Goal: Information Seeking & Learning: Understand process/instructions

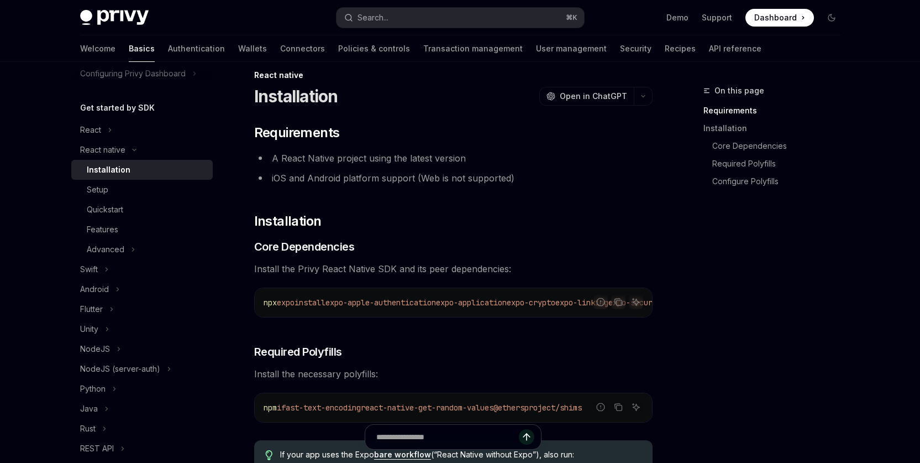
scroll to position [30, 0]
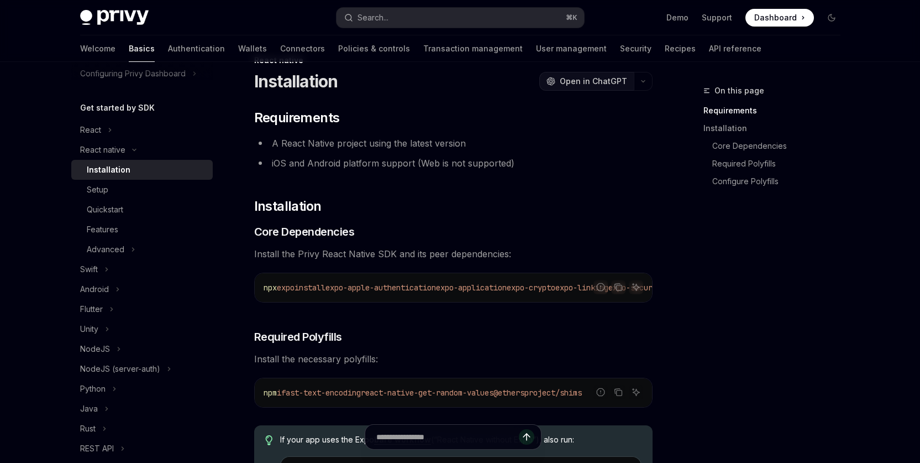
click at [599, 80] on span "Open in ChatGPT" at bounding box center [593, 81] width 67 height 11
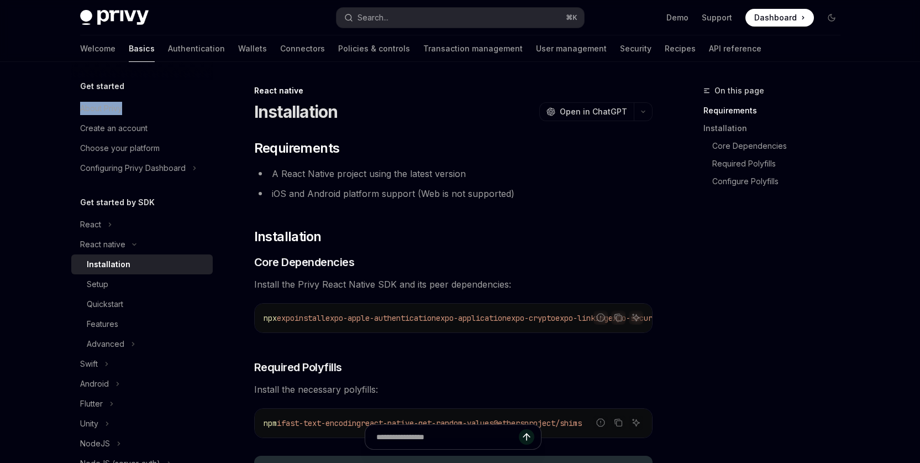
scroll to position [2, 0]
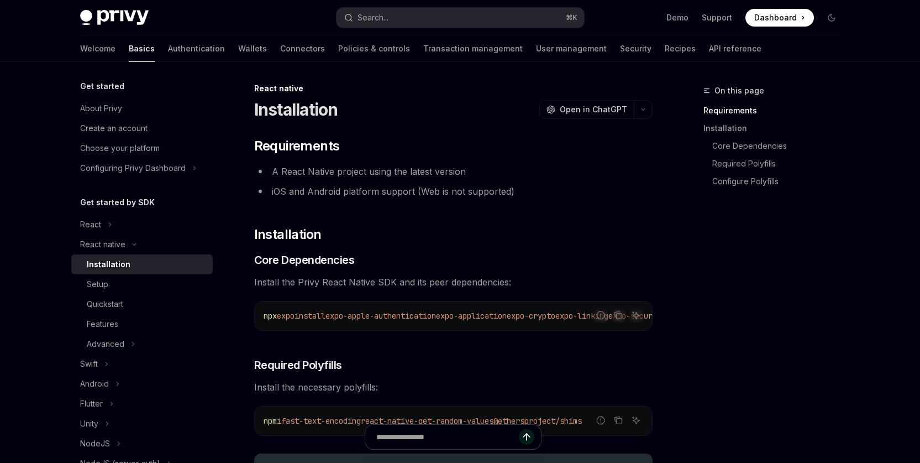
drag, startPoint x: 387, startPoint y: 336, endPoint x: 518, endPoint y: 342, distance: 131.2
drag, startPoint x: 397, startPoint y: 334, endPoint x: 543, endPoint y: 337, distance: 146.0
click at [781, 372] on div "On this page Requirements Installation Core Dependencies Required Polyfills Con…" at bounding box center [766, 273] width 168 height 379
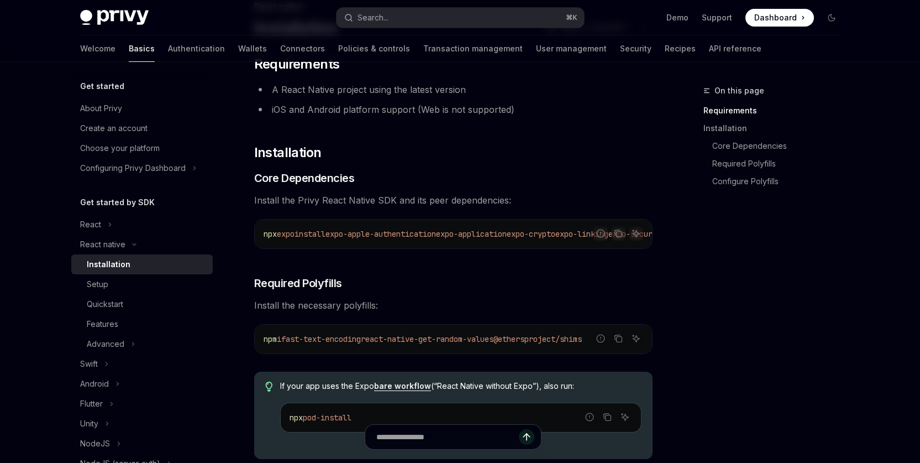
scroll to position [64, 0]
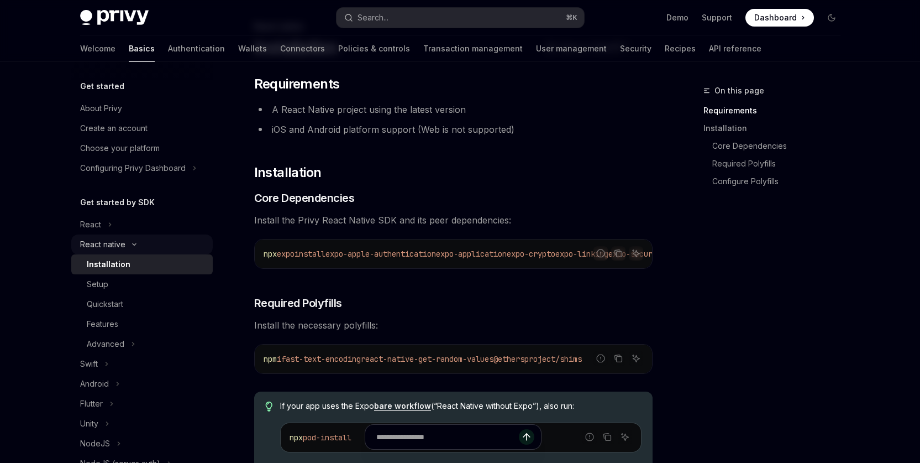
click at [132, 245] on icon "Toggle React native section" at bounding box center [134, 244] width 13 height 4
click at [133, 245] on icon "Toggle React native section" at bounding box center [134, 244] width 4 height 13
click at [133, 245] on icon "Toggle React native section" at bounding box center [134, 245] width 3 height 2
click at [133, 245] on icon "Toggle React native section" at bounding box center [134, 244] width 4 height 13
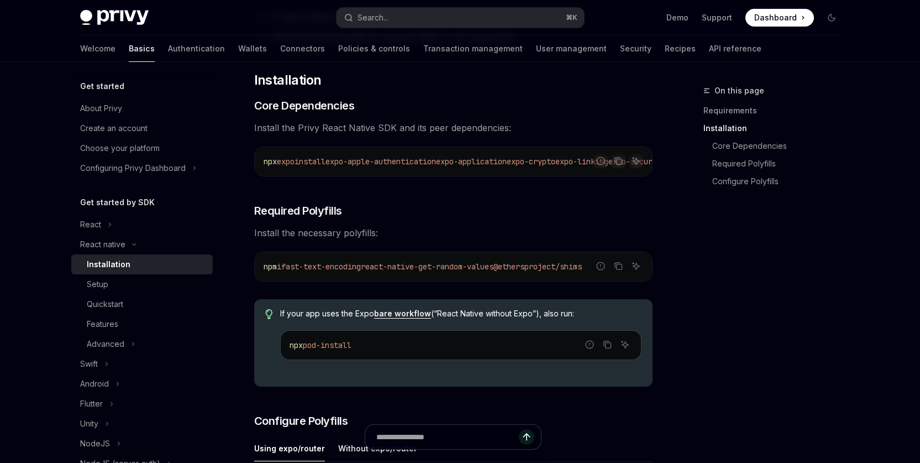
scroll to position [159, 0]
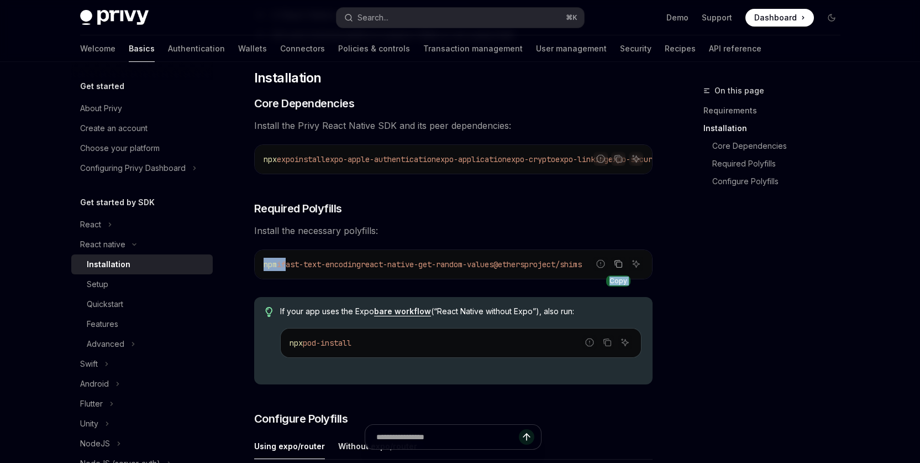
drag, startPoint x: 298, startPoint y: 269, endPoint x: 617, endPoint y: 269, distance: 319.5
click at [617, 269] on div "Report incorrect code Copy Ask AI npm i fast-text-encoding react-native-get-ran…" at bounding box center [453, 264] width 399 height 30
drag, startPoint x: 694, startPoint y: 293, endPoint x: 659, endPoint y: 282, distance: 36.4
click at [693, 293] on div "On this page Requirements Installation Core Dependencies Required Polyfills Con…" at bounding box center [766, 273] width 168 height 379
drag, startPoint x: 619, startPoint y: 265, endPoint x: 635, endPoint y: 275, distance: 19.3
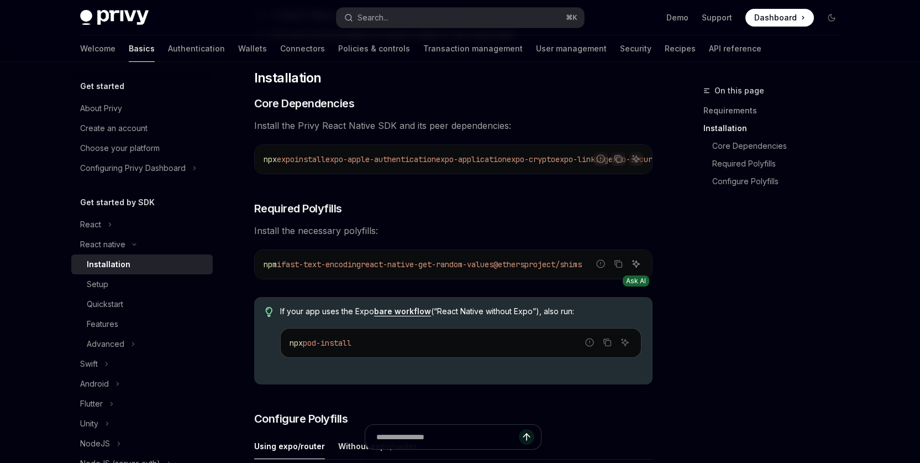
click at [619, 265] on icon "Copy the contents from the code block" at bounding box center [618, 263] width 9 height 9
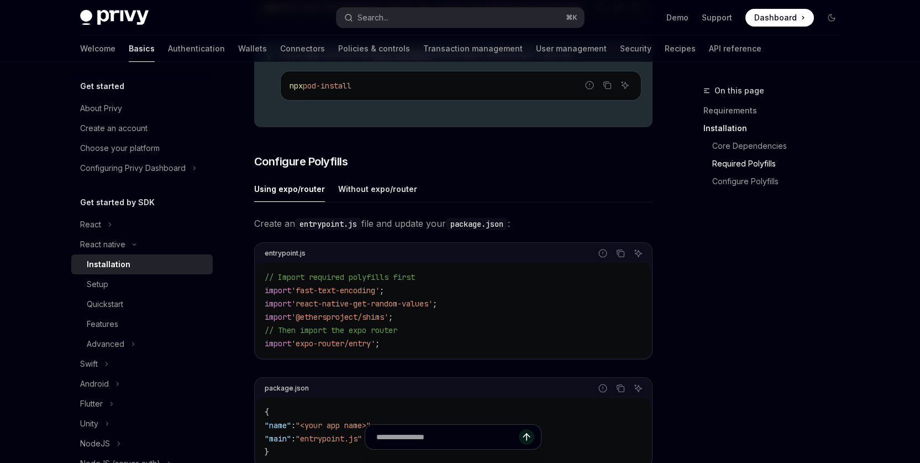
scroll to position [438, 0]
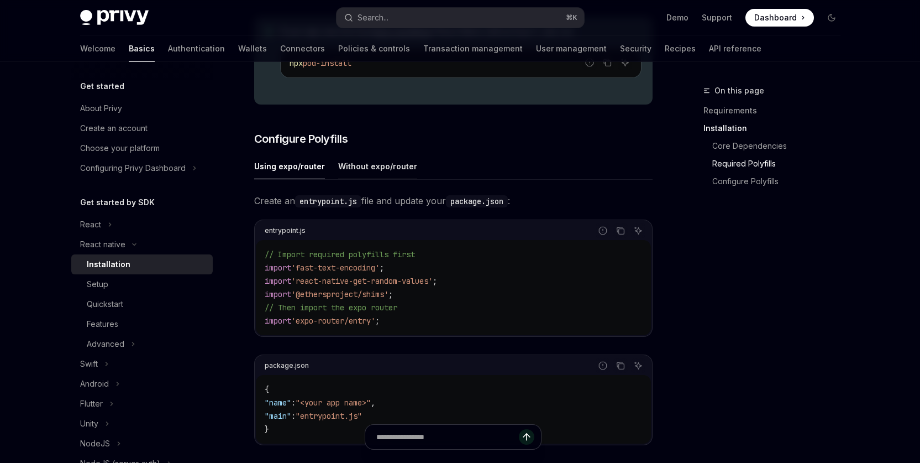
click at [355, 163] on div "Without expo/router" at bounding box center [377, 166] width 79 height 26
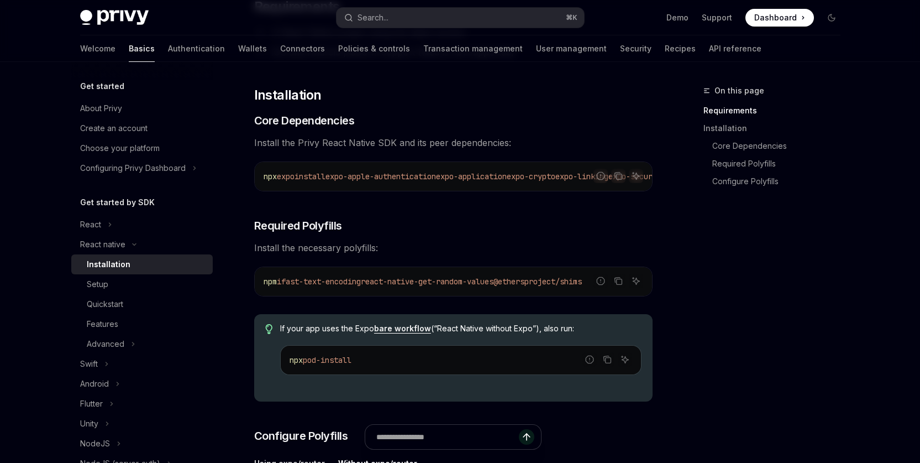
scroll to position [91, 0]
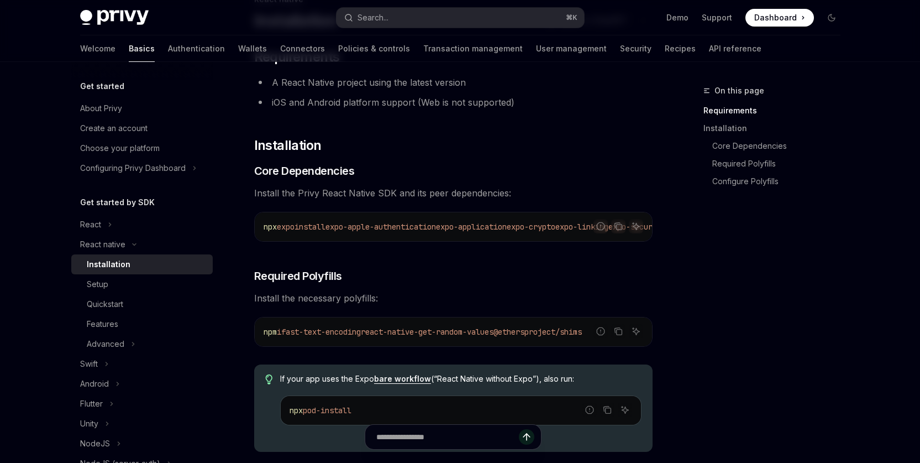
click at [757, 380] on div "On this page Requirements Installation Core Dependencies Required Polyfills Con…" at bounding box center [766, 273] width 168 height 379
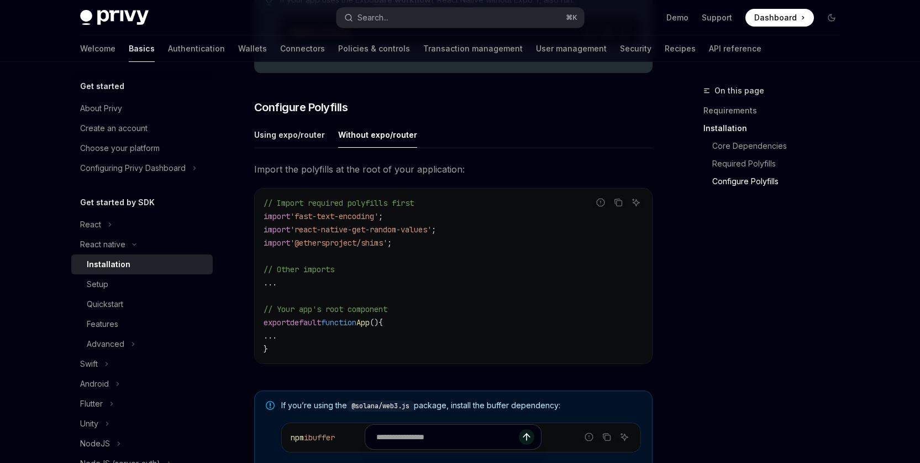
scroll to position [515, 0]
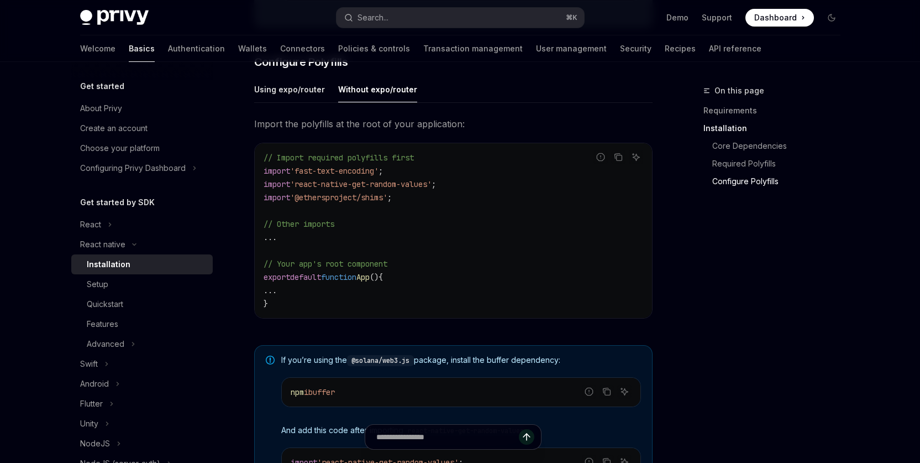
click at [797, 336] on div "On this page Requirements Installation Core Dependencies Required Polyfills Con…" at bounding box center [766, 273] width 168 height 379
click at [795, 338] on div "On this page Requirements Installation Core Dependencies Required Polyfills Con…" at bounding box center [766, 273] width 168 height 379
click at [529, 264] on code "// Import required polyfills first import 'fast-text-encoding' ; import 'react-…" at bounding box center [454, 230] width 380 height 159
click at [400, 213] on code "// Import required polyfills first import 'fast-text-encoding' ; import 'react-…" at bounding box center [454, 230] width 380 height 159
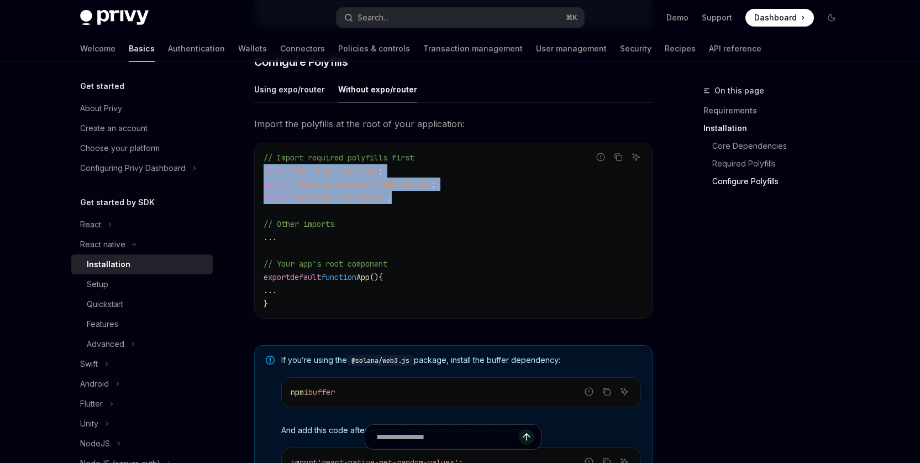
drag, startPoint x: 407, startPoint y: 201, endPoint x: 260, endPoint y: 174, distance: 150.2
click at [260, 174] on div "// Import required polyfills first import 'fast-text-encoding' ; import 'react-…" at bounding box center [453, 230] width 397 height 175
copy code "import 'fast-text-encoding' ; import 'react-native-get-random-values' ; import …"
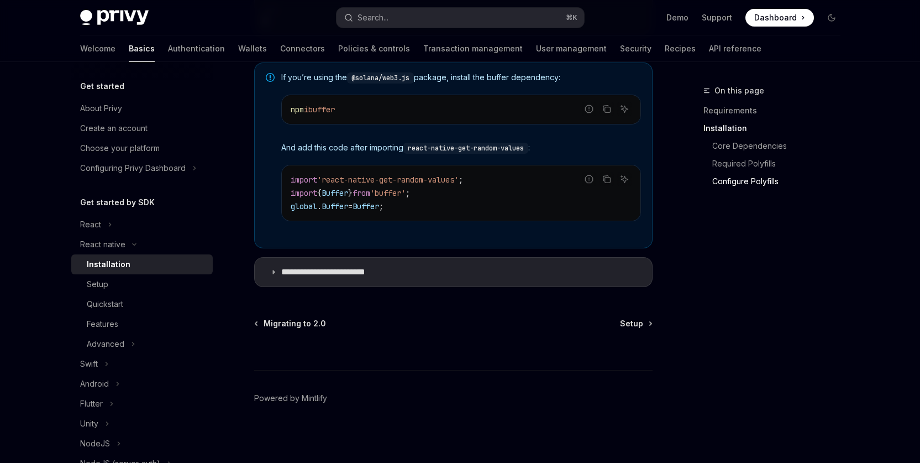
scroll to position [698, 0]
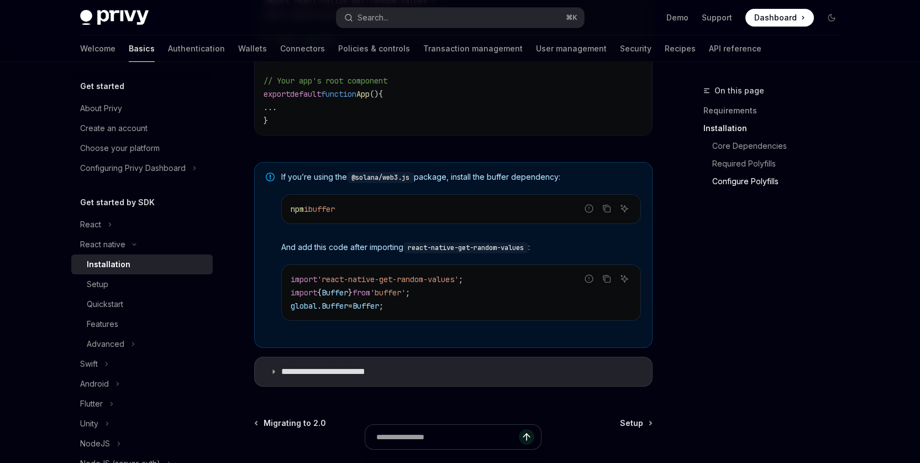
click at [749, 281] on div "On this page Requirements Installation Core Dependencies Required Polyfills Con…" at bounding box center [766, 273] width 168 height 379
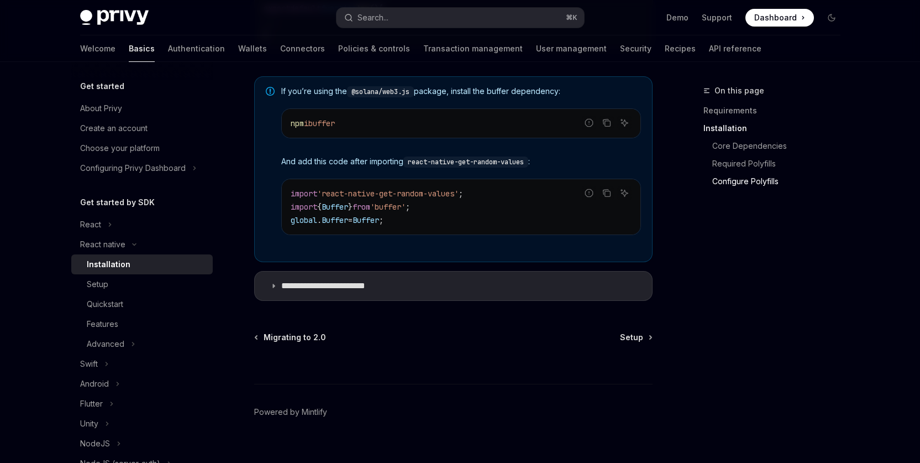
scroll to position [792, 0]
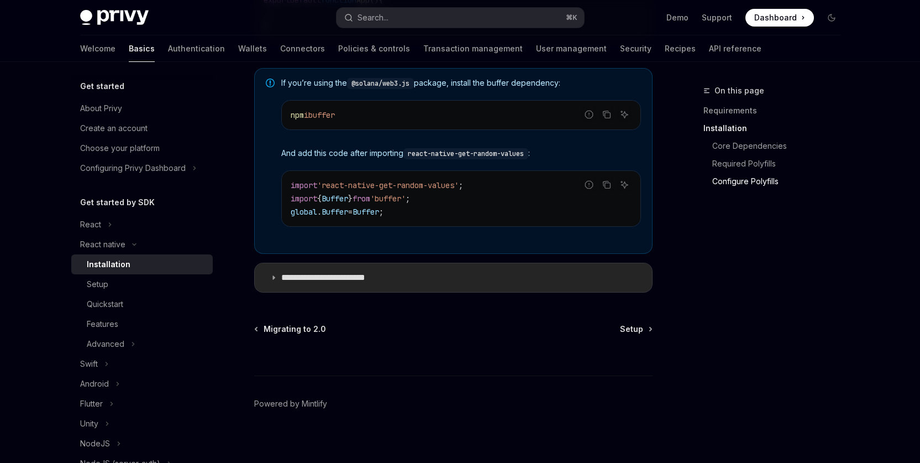
click at [270, 281] on icon at bounding box center [273, 277] width 7 height 7
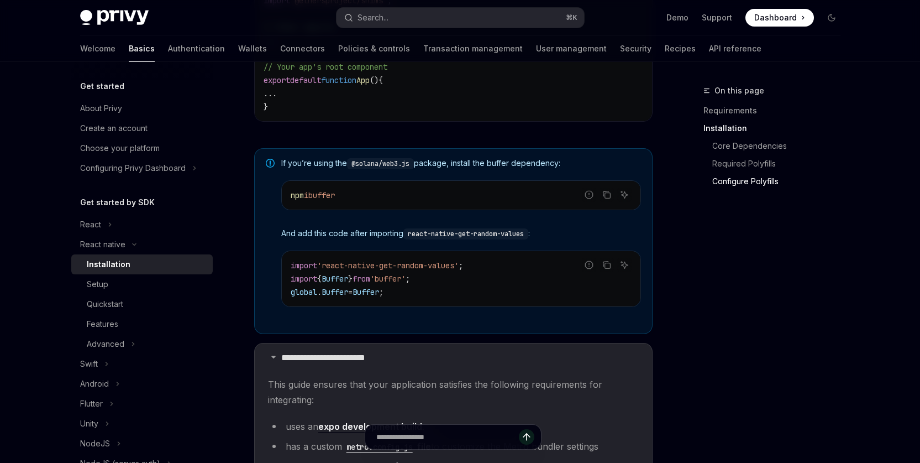
scroll to position [714, 0]
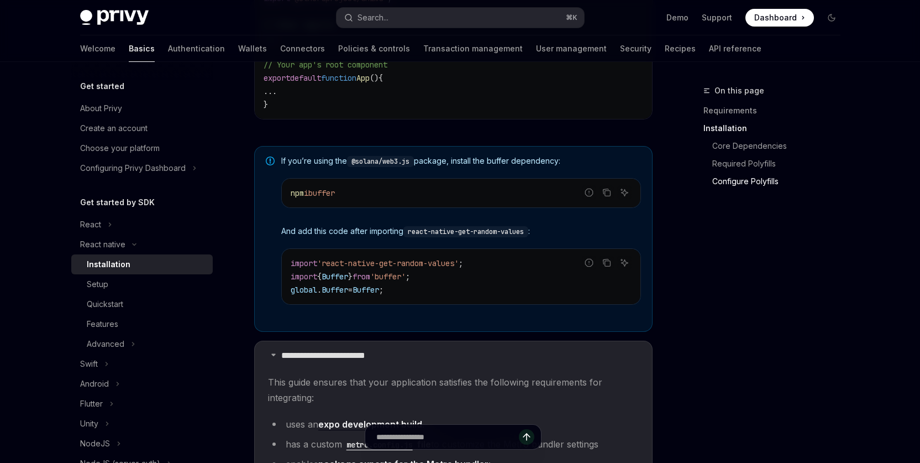
click at [480, 296] on code "import 'react-native-get-random-values' ; import { Buffer } from 'buffer' ; glo…" at bounding box center [461, 277] width 341 height 40
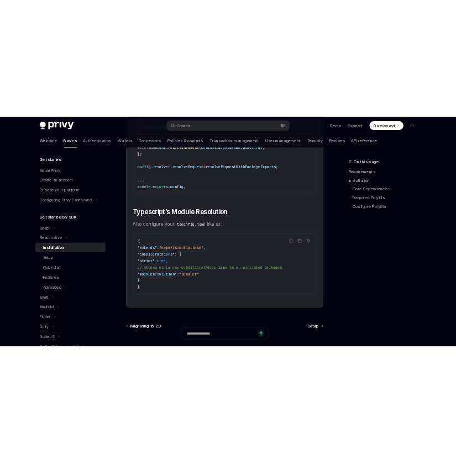
scroll to position [1883, 0]
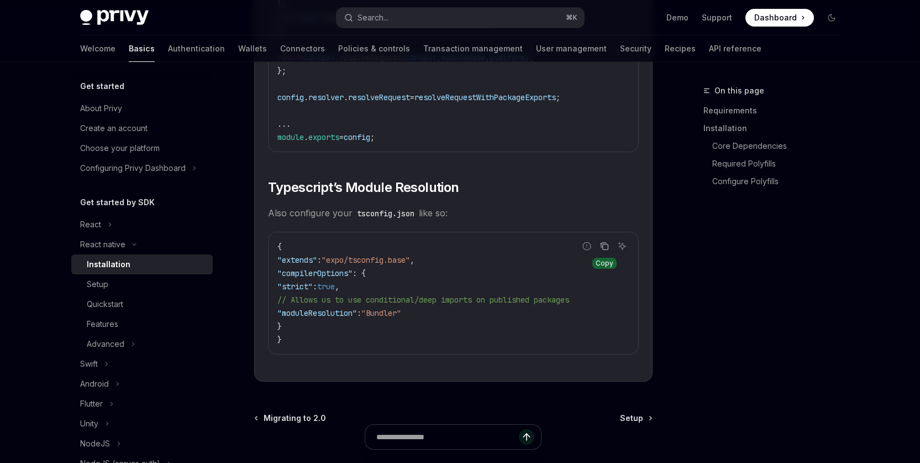
click at [606, 250] on icon "Copy the contents from the code block" at bounding box center [604, 246] width 9 height 9
click at [770, 329] on div "On this page Requirements Installation Core Dependencies Required Polyfills Con…" at bounding box center [766, 273] width 168 height 379
click at [814, 376] on div "On this page Requirements Installation Core Dependencies Required Polyfills Con…" at bounding box center [766, 273] width 168 height 379
click at [837, 385] on div "On this page Requirements Installation Core Dependencies Required Polyfills Con…" at bounding box center [766, 273] width 168 height 379
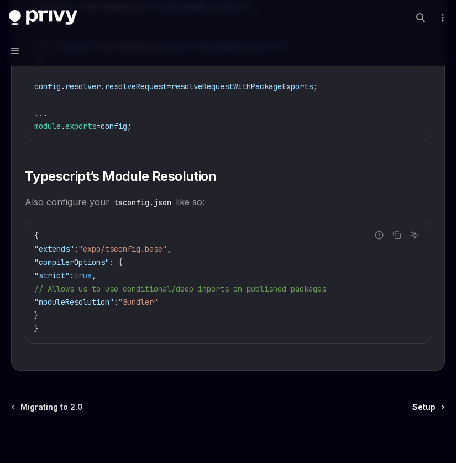
click at [430, 412] on span "Setup" at bounding box center [423, 406] width 23 height 11
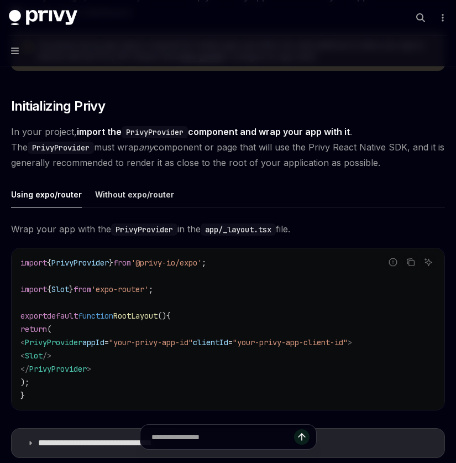
scroll to position [201, 0]
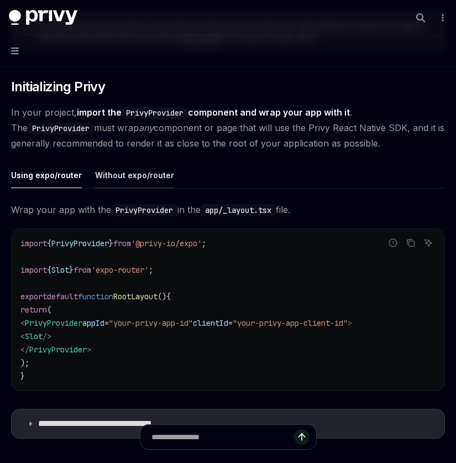
click at [129, 171] on div "Without expo/router" at bounding box center [134, 175] width 79 height 26
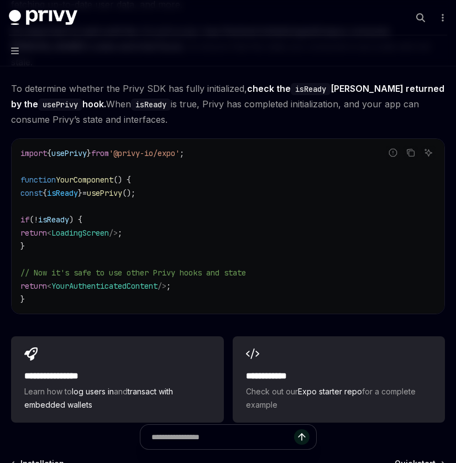
scroll to position [885, 0]
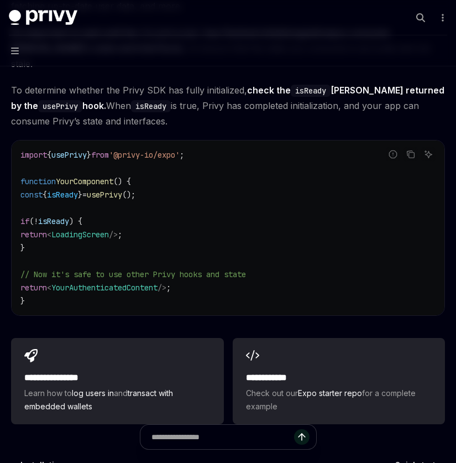
click at [245, 221] on code "import { usePrivy } from '@privy-io/expo' ; function YourComponent () { const {…" at bounding box center [227, 227] width 415 height 159
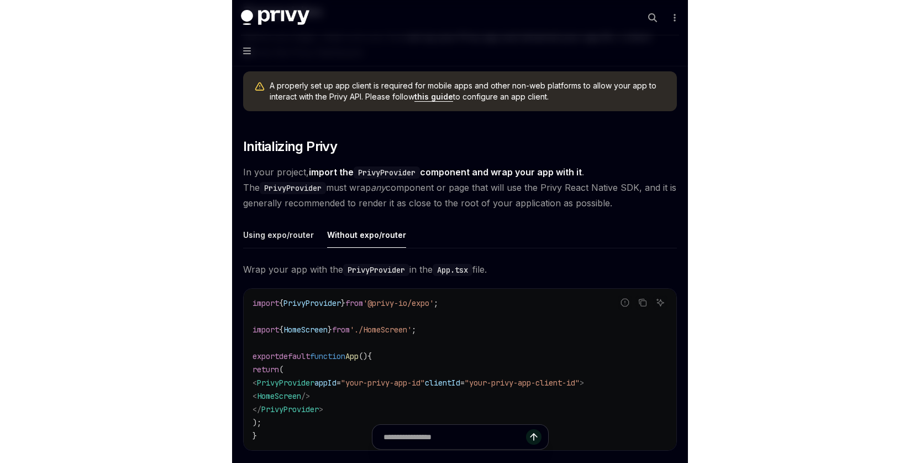
scroll to position [237, 0]
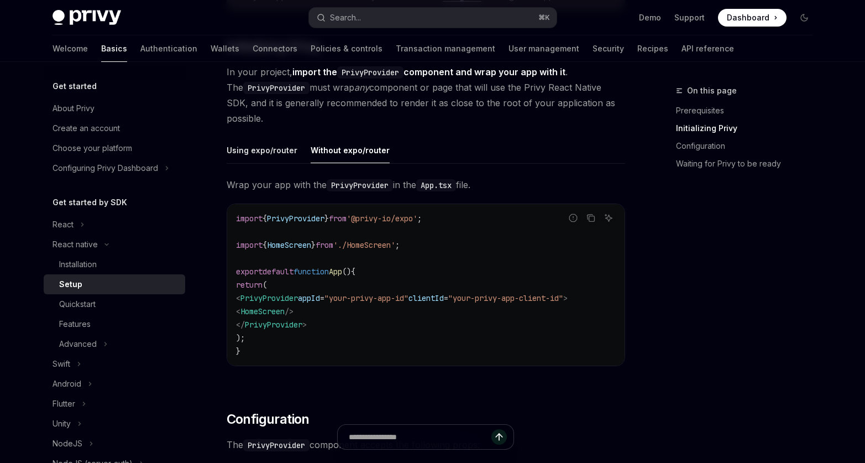
type textarea "*"
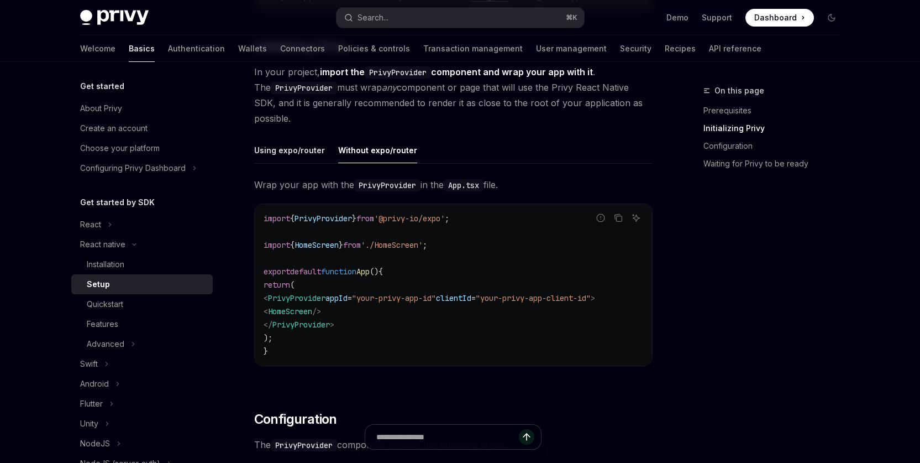
click at [774, 296] on div "On this page Prerequisites Initializing Privy Configuration Waiting for Privy t…" at bounding box center [766, 273] width 168 height 379
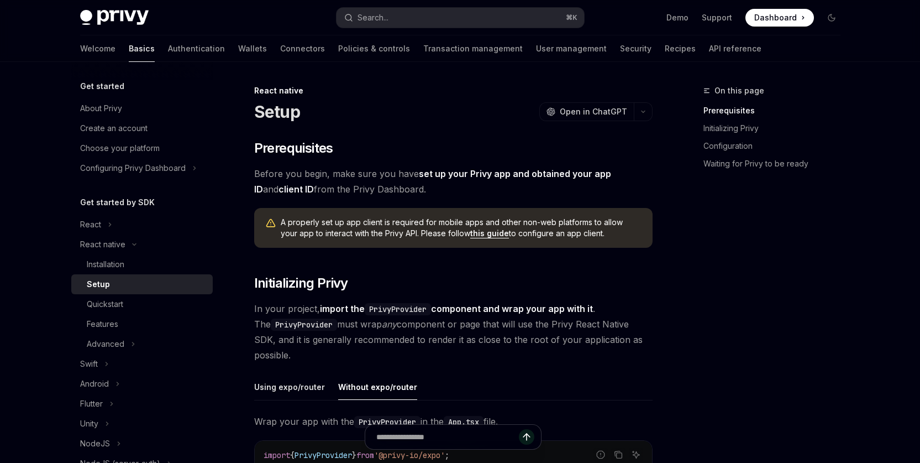
scroll to position [226, 0]
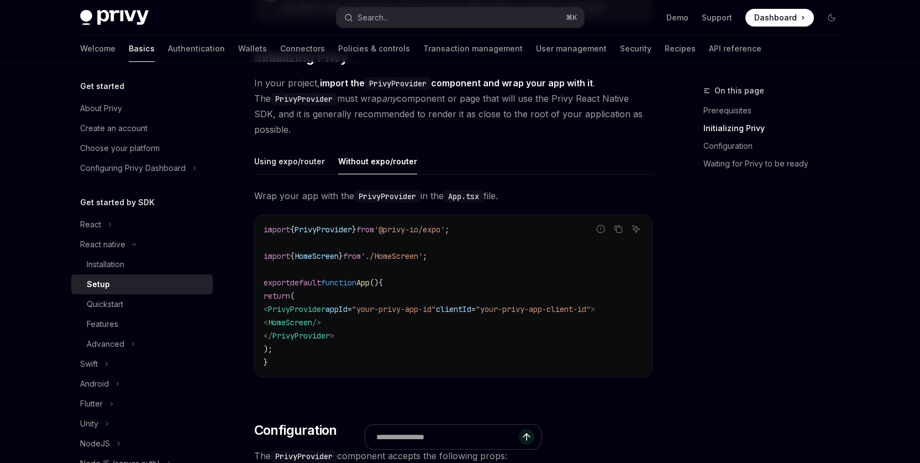
click at [801, 348] on div "On this page Prerequisites Initializing Privy Configuration Waiting for Privy t…" at bounding box center [766, 273] width 168 height 379
drag, startPoint x: 784, startPoint y: 339, endPoint x: 747, endPoint y: 325, distance: 39.4
click at [783, 339] on div "On this page Prerequisites Initializing Privy Configuration Waiting for Privy t…" at bounding box center [766, 273] width 168 height 379
click at [737, 311] on div "On this page Prerequisites Initializing Privy Configuration Waiting for Privy t…" at bounding box center [766, 273] width 168 height 379
click at [782, 371] on div "On this page Prerequisites Initializing Privy Configuration Waiting for Privy t…" at bounding box center [766, 273] width 168 height 379
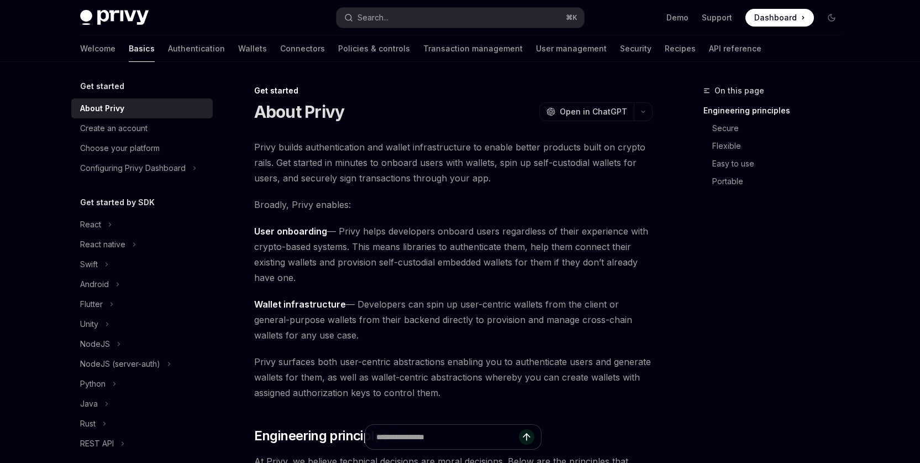
click at [795, 333] on div "On this page Engineering principles Secure Flexible Easy to use Portable" at bounding box center [766, 273] width 168 height 379
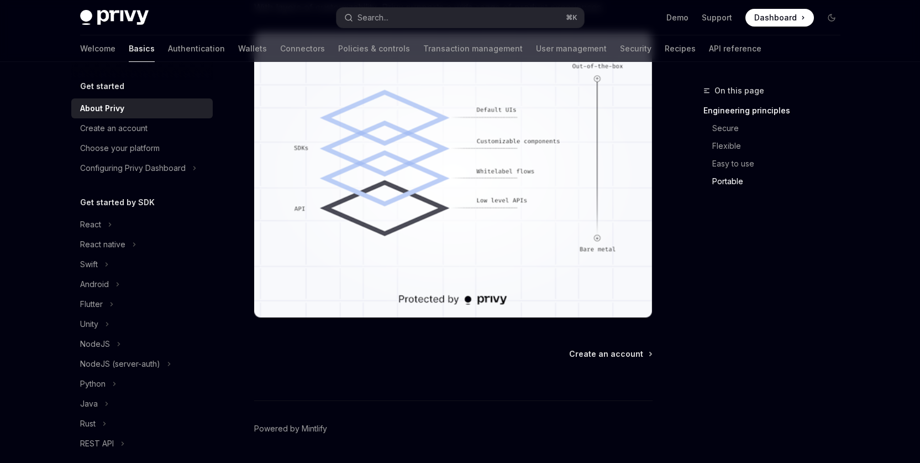
scroll to position [998, 0]
